Goal: Information Seeking & Learning: Learn about a topic

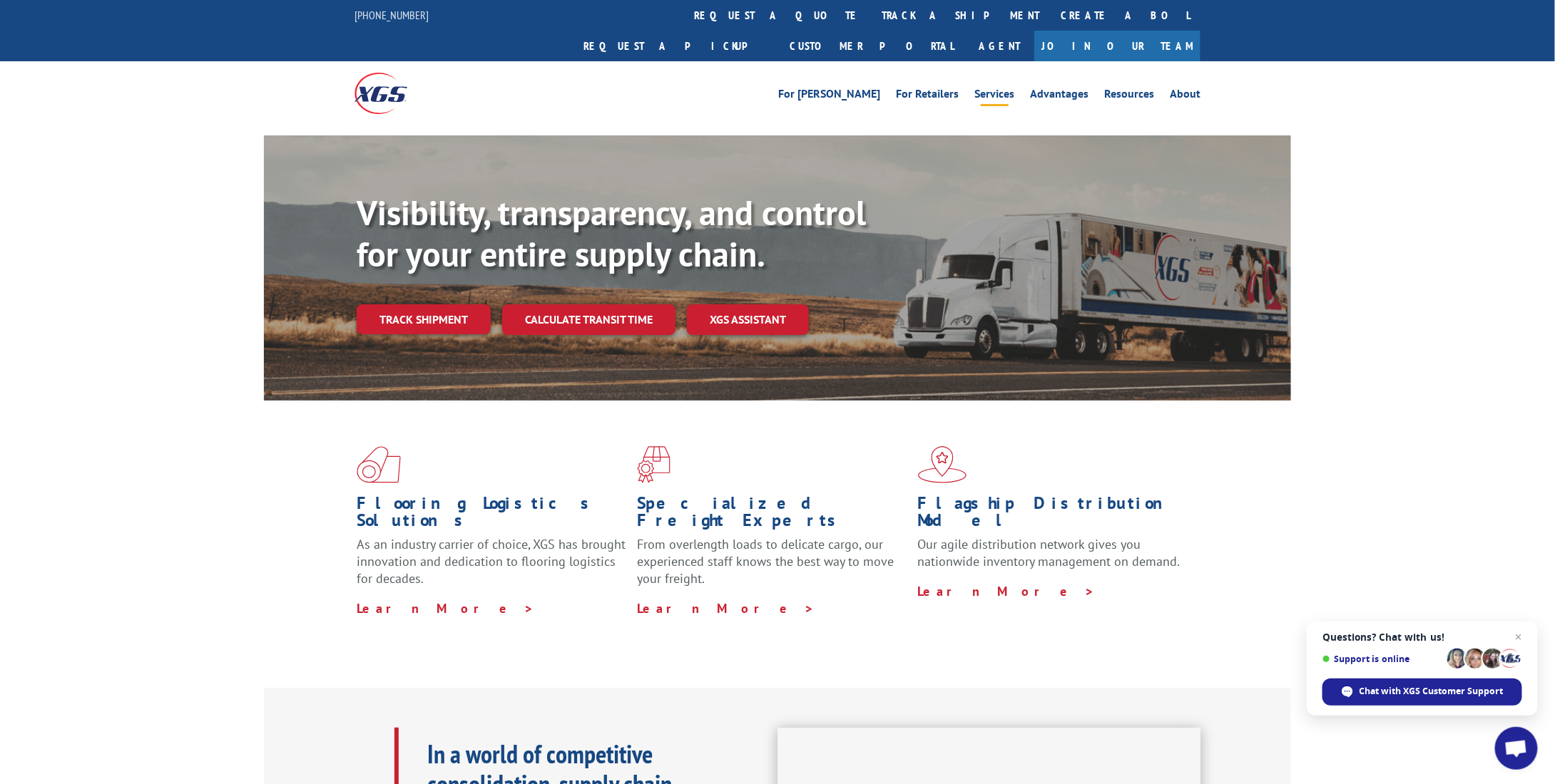
click at [996, 88] on link "Services" at bounding box center [994, 96] width 40 height 16
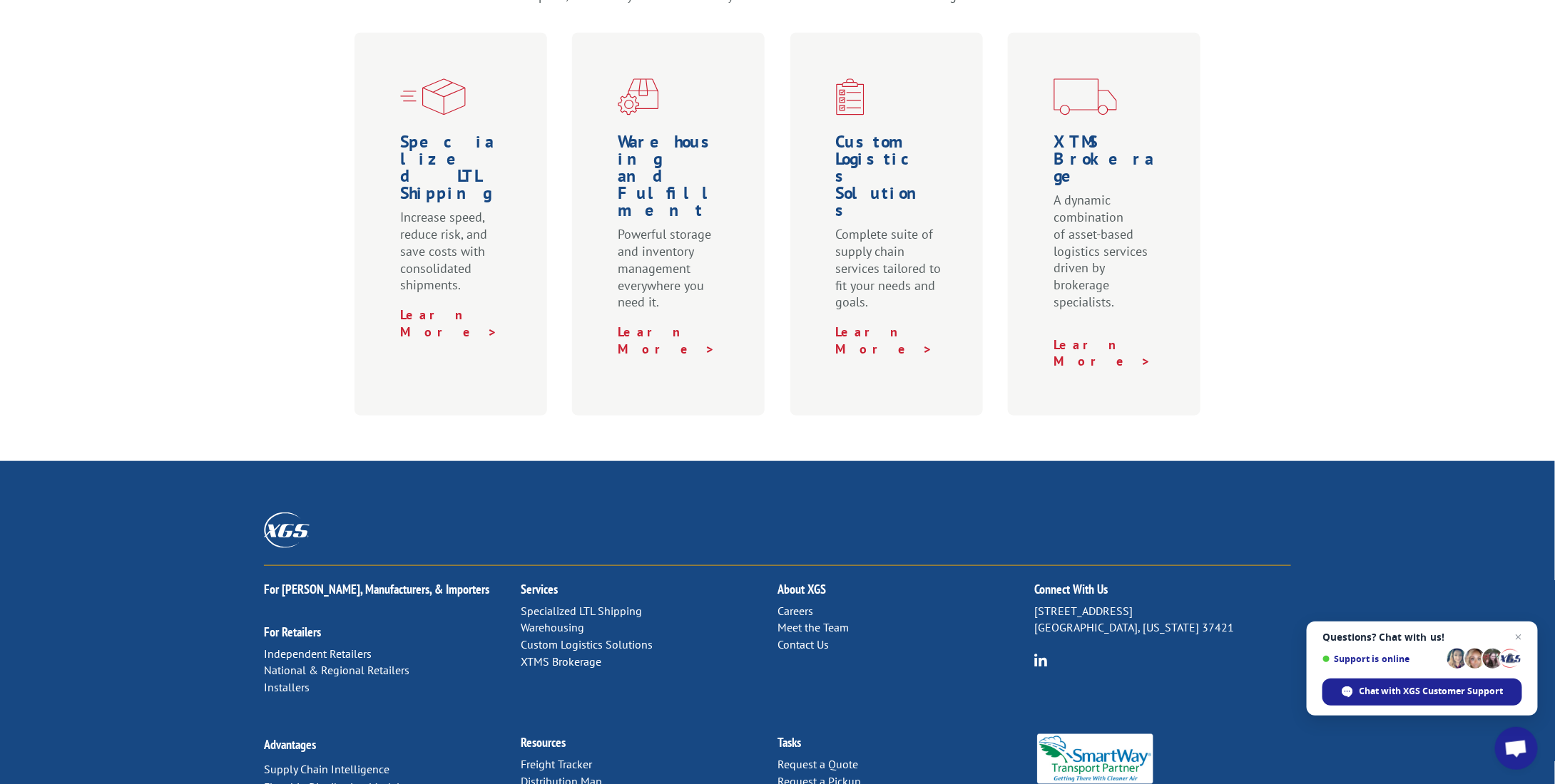
scroll to position [600, 0]
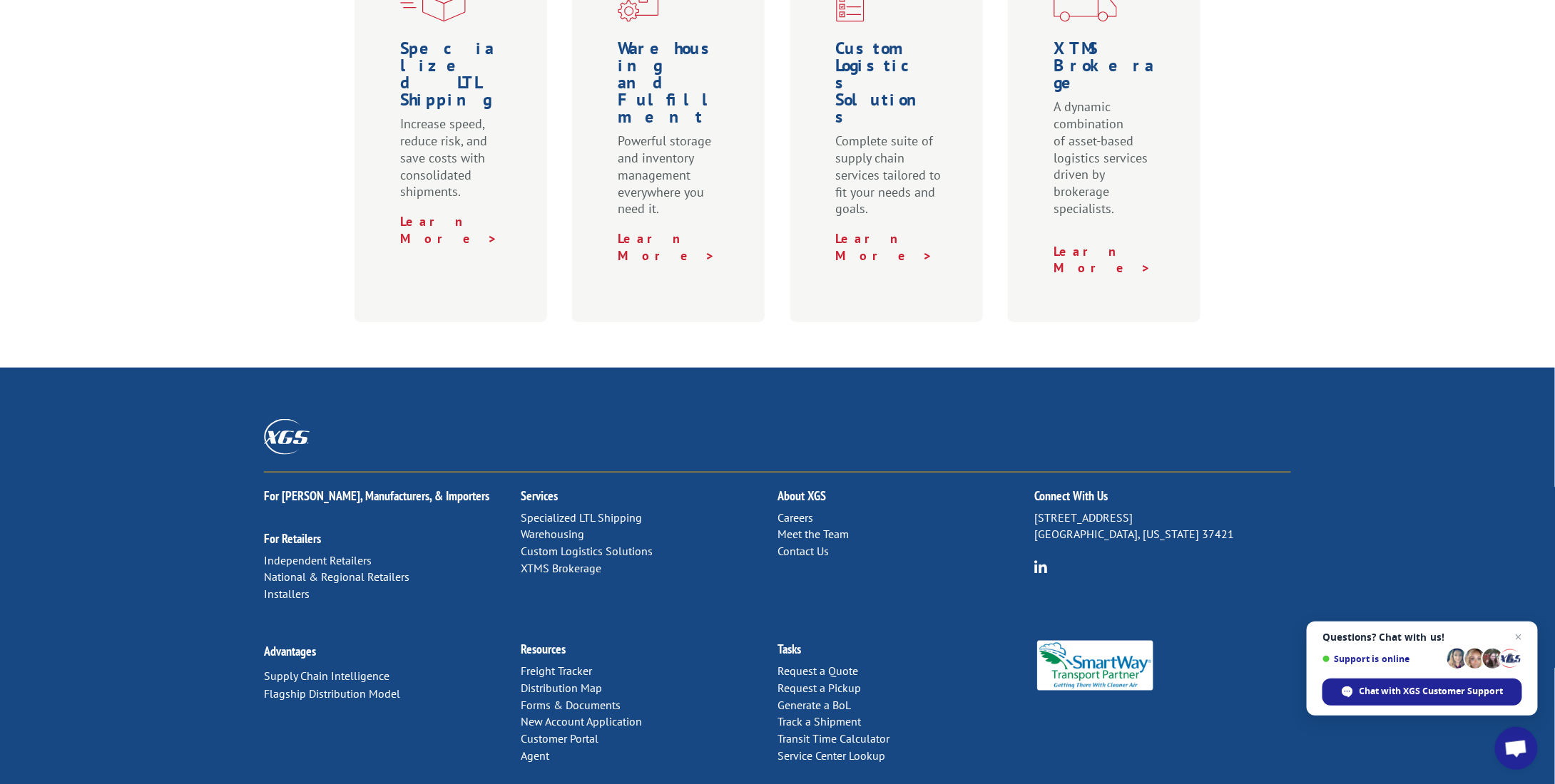
drag, startPoint x: 662, startPoint y: 765, endPoint x: 555, endPoint y: 758, distance: 107.2
copy p "Xpress Global Systems, LLC"
click at [840, 527] on link "Meet the Team" at bounding box center [813, 534] width 72 height 14
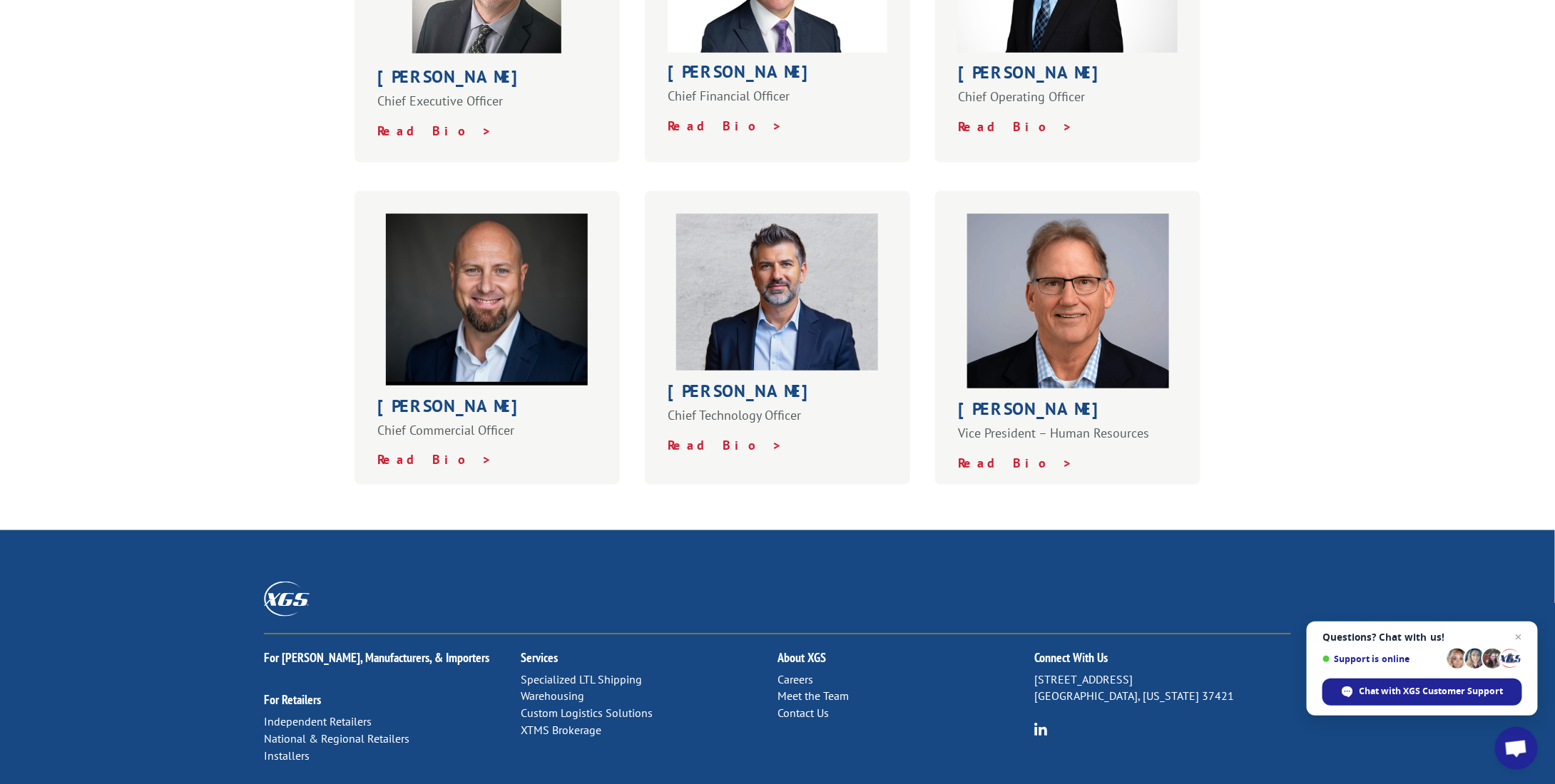
scroll to position [499, 0]
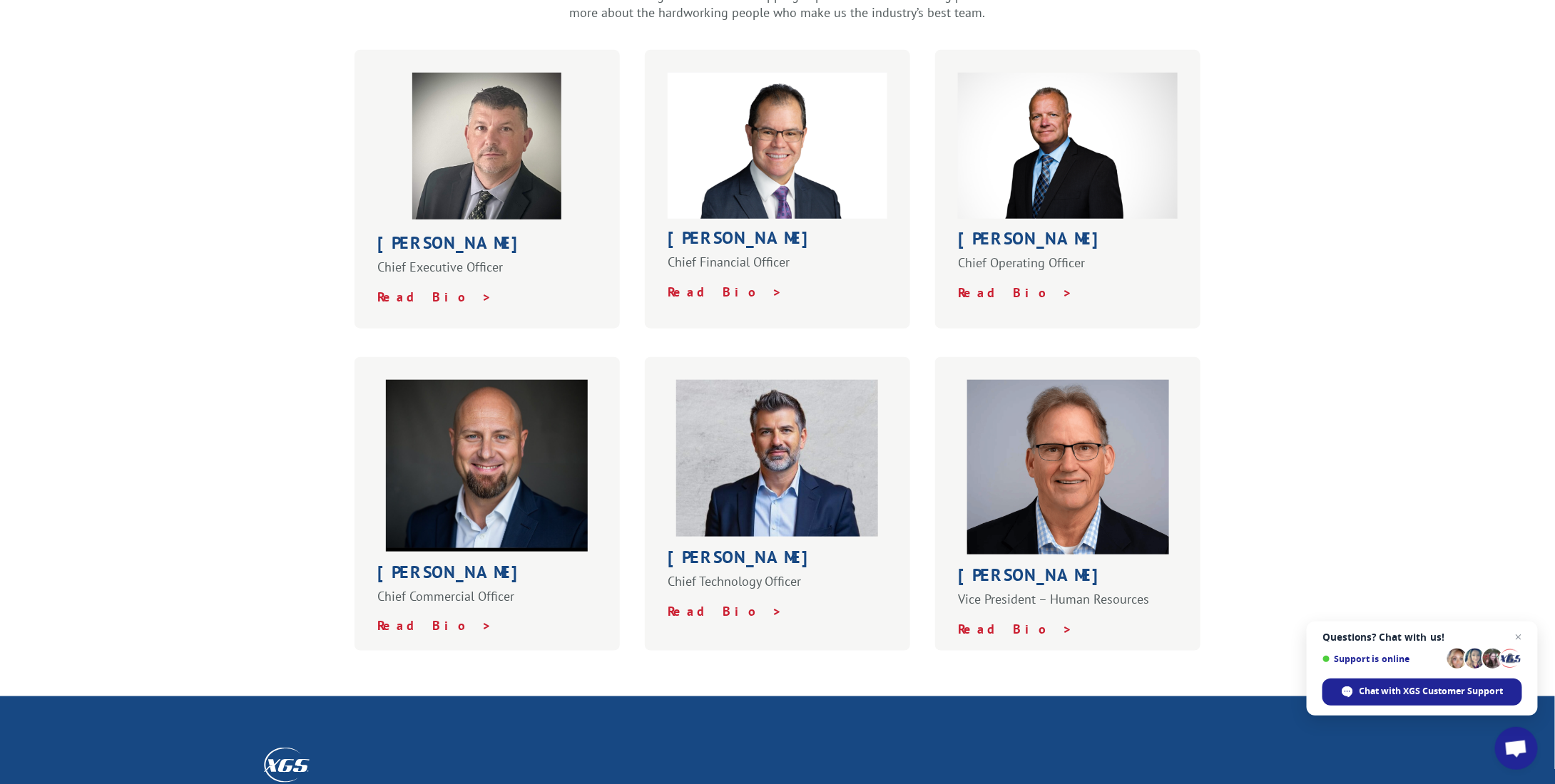
click at [757, 119] on img at bounding box center [777, 145] width 220 height 146
click at [701, 284] on strong "Read Bio >" at bounding box center [724, 292] width 115 height 17
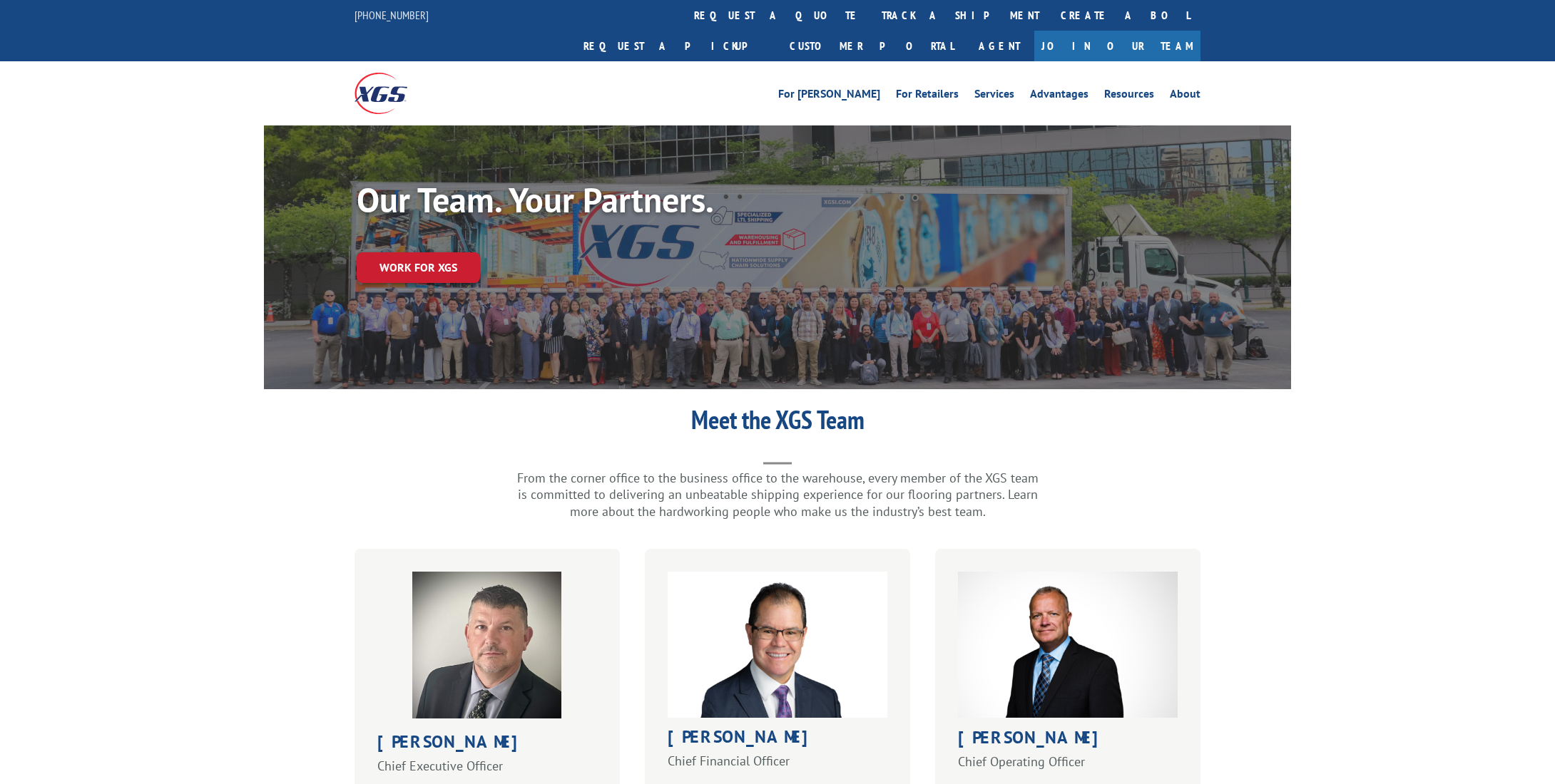
scroll to position [499, 0]
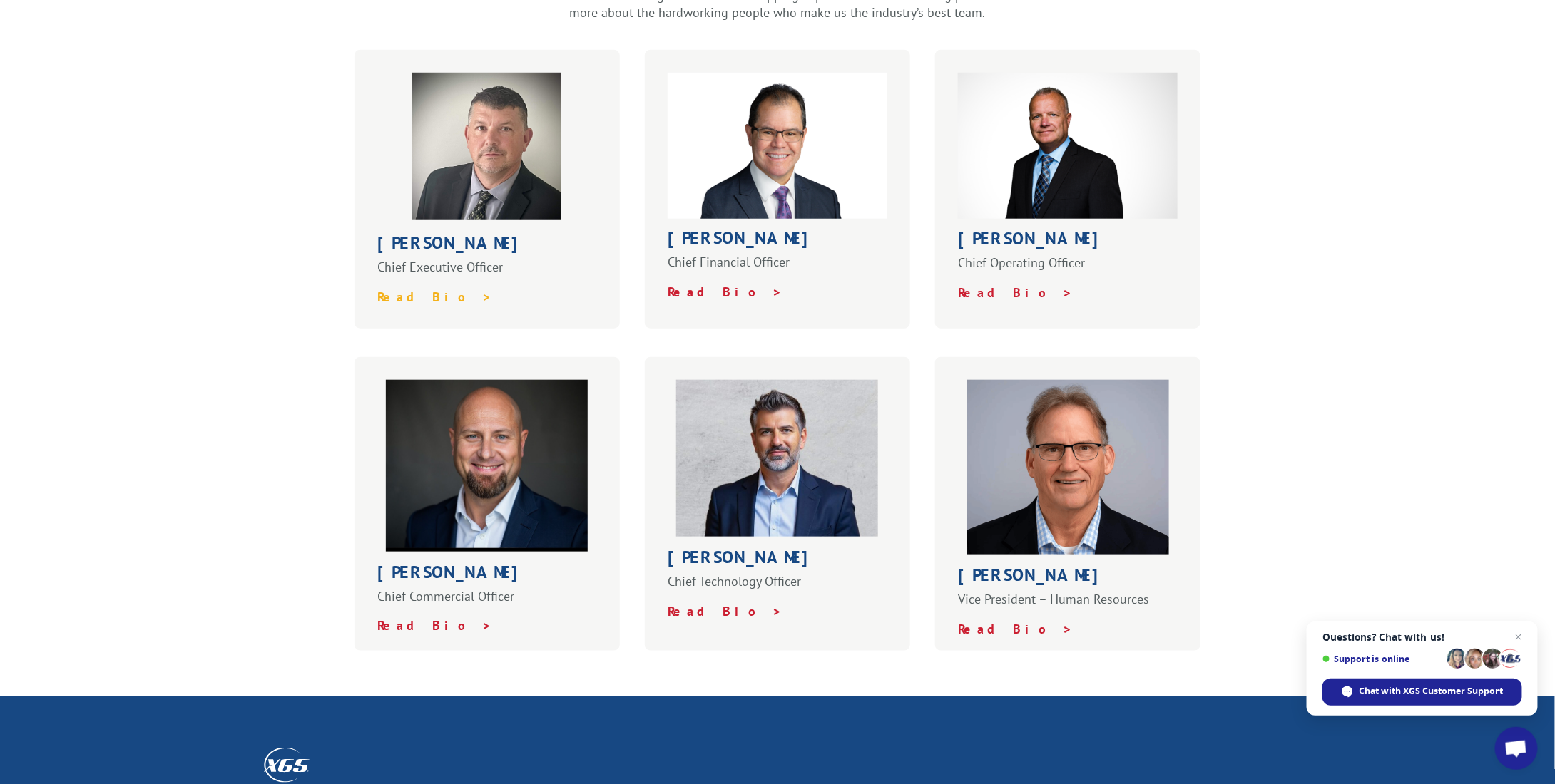
click at [417, 288] on strong "Read Bio >" at bounding box center [434, 296] width 115 height 17
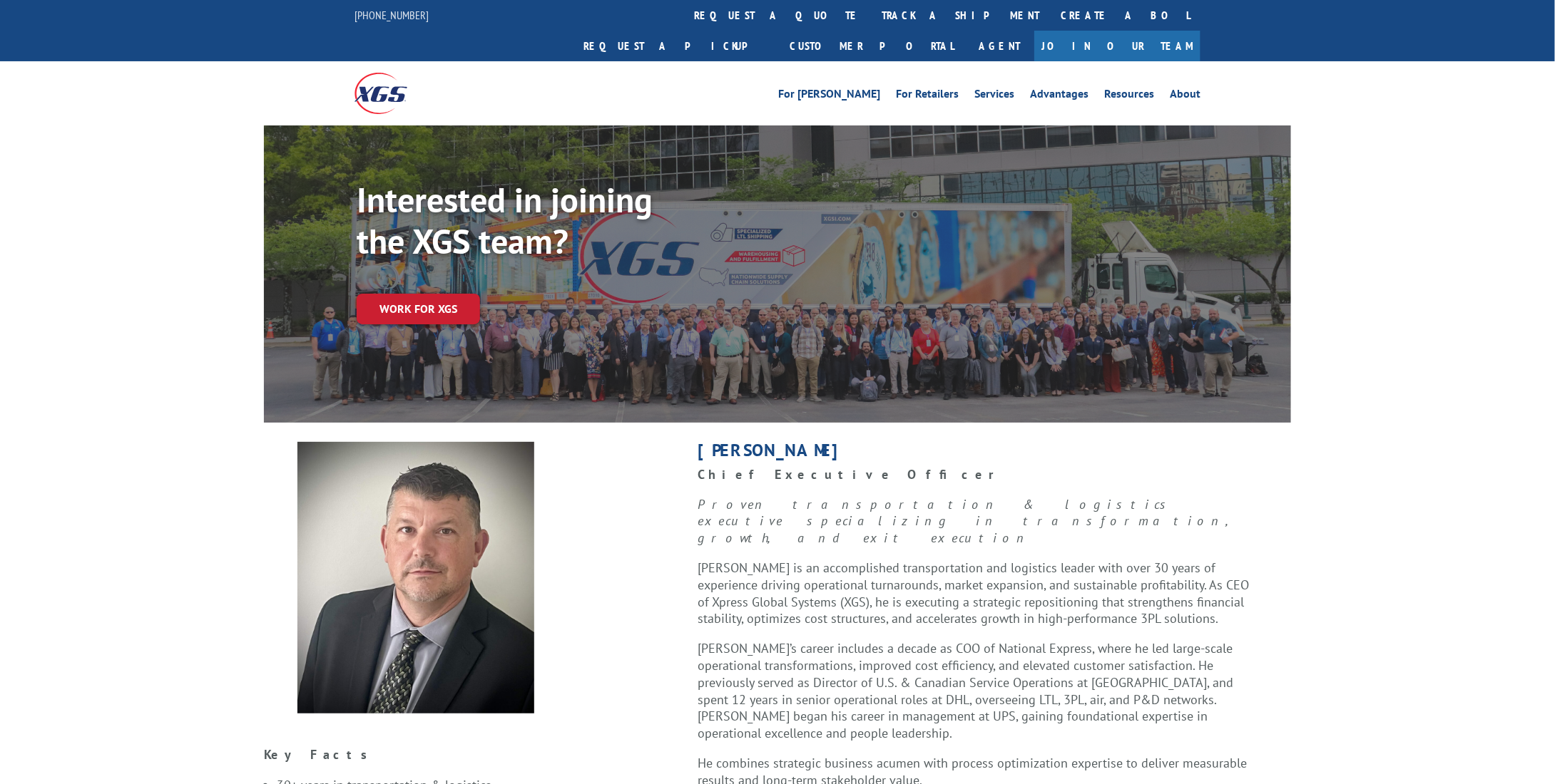
scroll to position [166, 0]
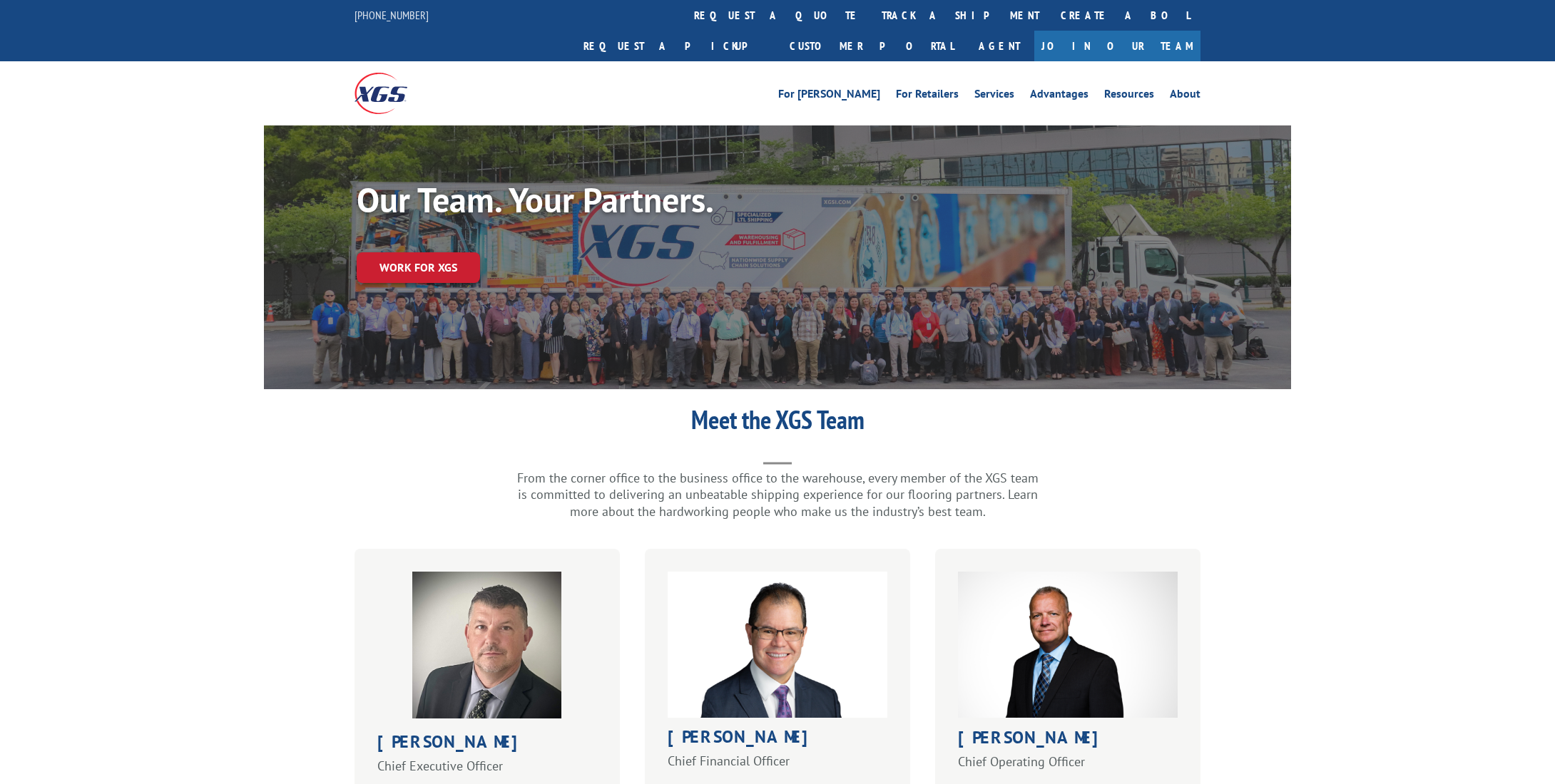
scroll to position [499, 0]
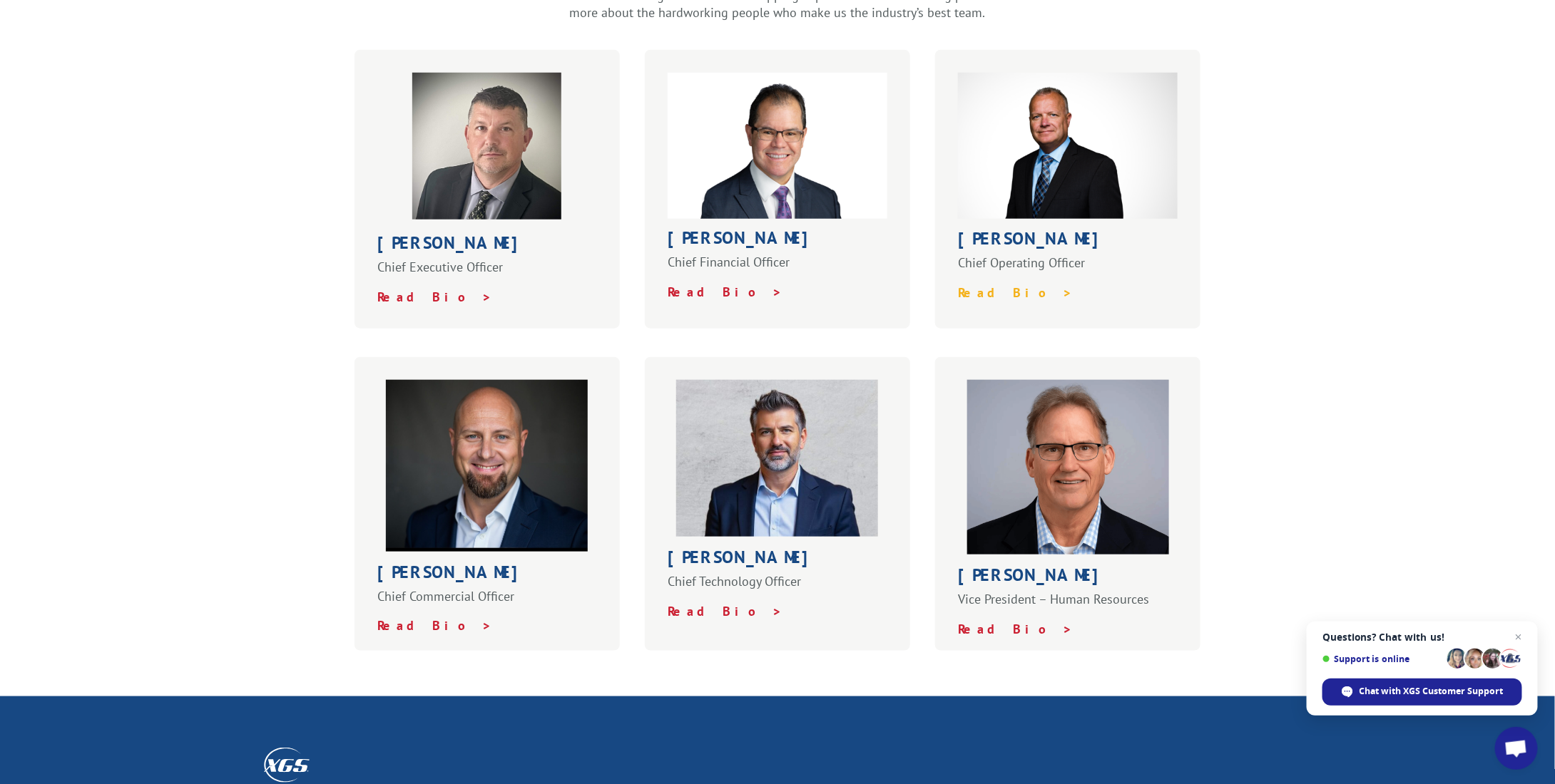
click at [986, 284] on strong "Read Bio >" at bounding box center [1015, 292] width 115 height 17
